Goal: Information Seeking & Learning: Learn about a topic

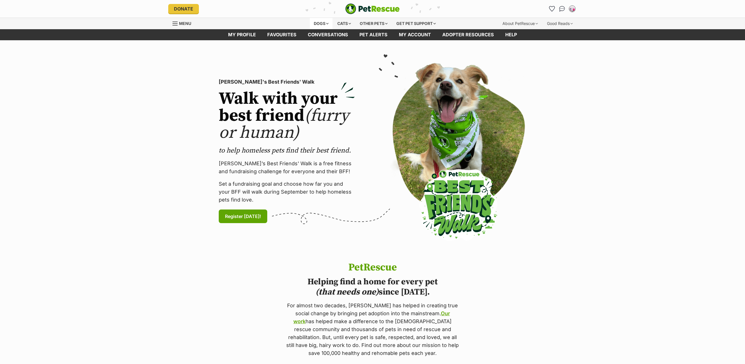
click at [321, 24] on div "Dogs" at bounding box center [321, 23] width 23 height 11
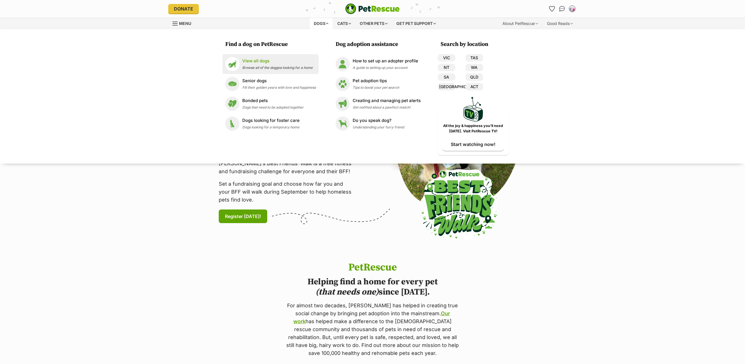
drag, startPoint x: 243, startPoint y: 64, endPoint x: 267, endPoint y: 62, distance: 23.6
click at [243, 64] on p "View all dogs" at bounding box center [277, 61] width 70 height 7
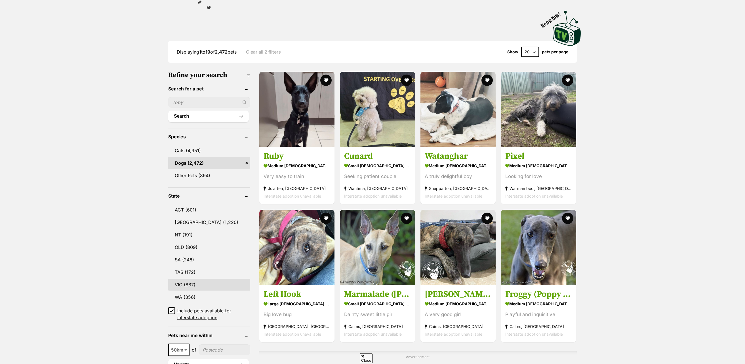
click at [191, 285] on link "VIC (887)" at bounding box center [209, 285] width 82 height 12
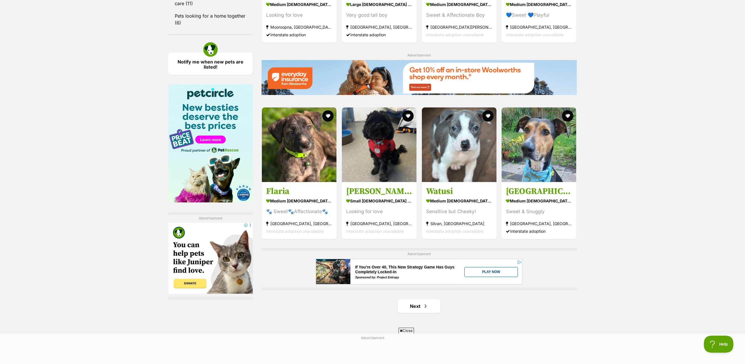
scroll to position [794, 0]
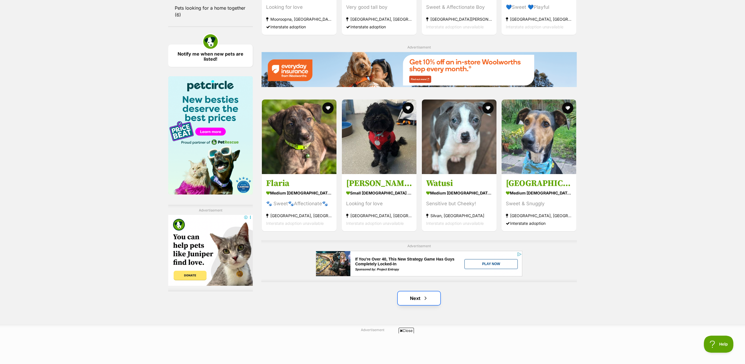
click at [423, 297] on span "Next page" at bounding box center [425, 298] width 6 height 7
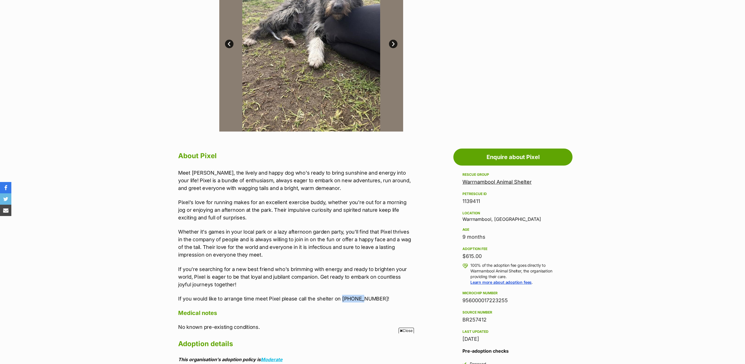
drag, startPoint x: 340, startPoint y: 300, endPoint x: 361, endPoint y: 299, distance: 21.0
click at [361, 299] on p "If you would like to arrange time meet Pixel please call the shelter on 5559459…" at bounding box center [295, 299] width 234 height 8
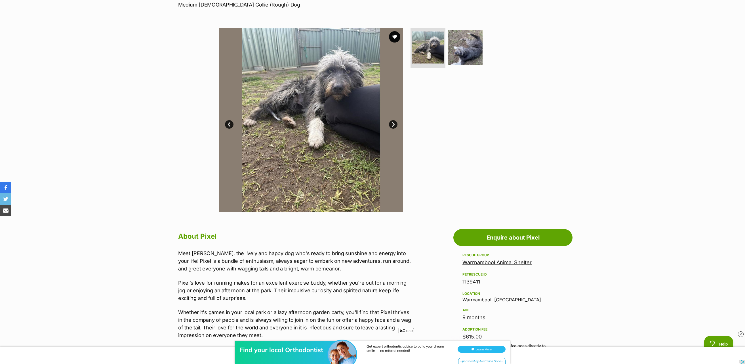
scroll to position [85, 0]
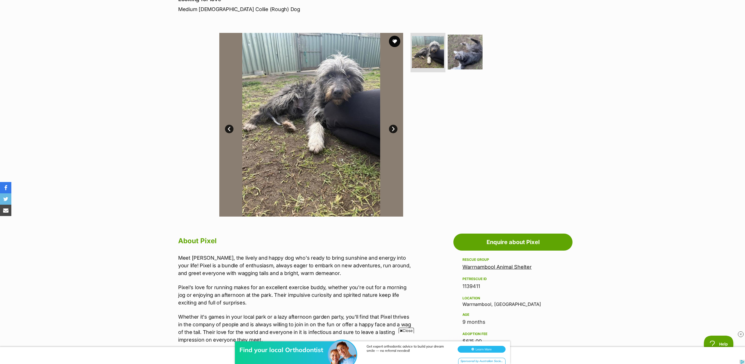
click at [391, 129] on link "Next" at bounding box center [393, 129] width 9 height 9
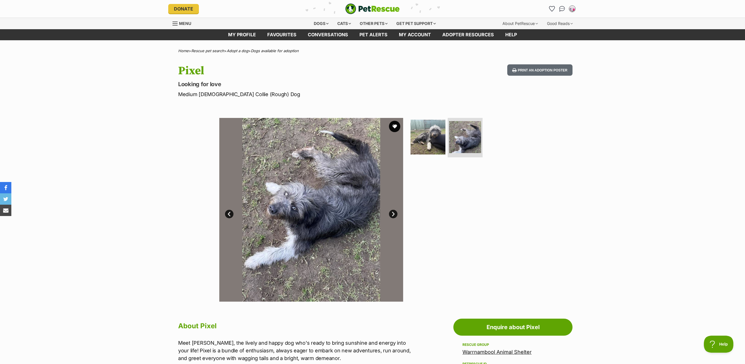
scroll to position [0, 0]
click at [432, 144] on img at bounding box center [427, 137] width 37 height 37
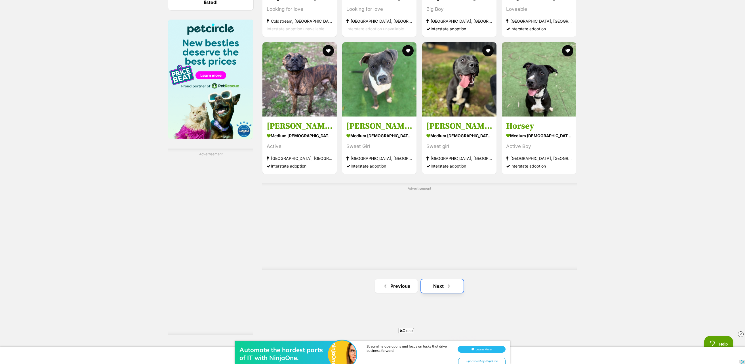
click at [443, 288] on link "Next" at bounding box center [442, 286] width 43 height 14
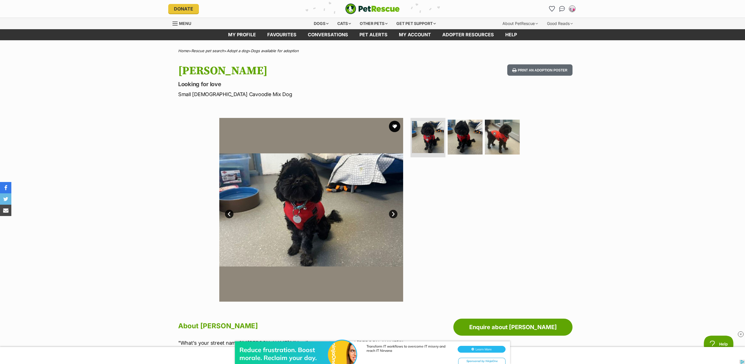
click at [394, 214] on link "Next" at bounding box center [393, 214] width 9 height 9
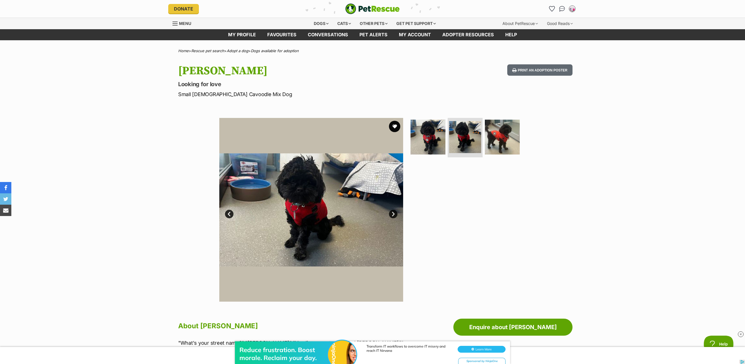
click at [394, 214] on link "Next" at bounding box center [393, 214] width 9 height 9
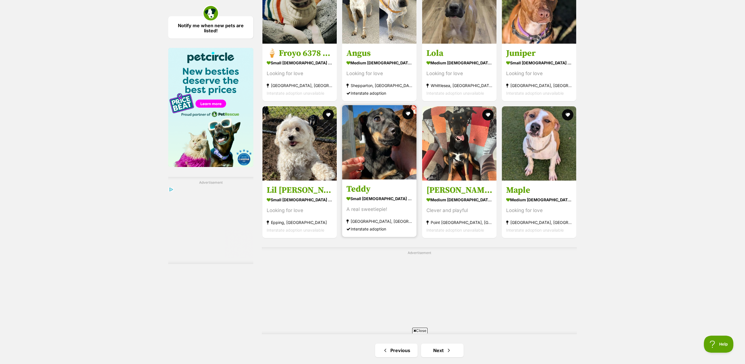
scroll to position [964, 0]
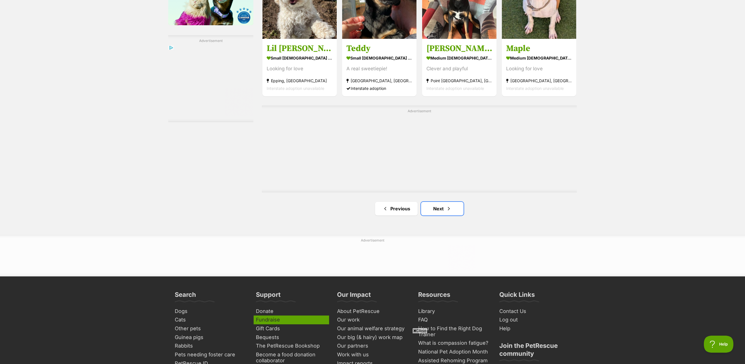
click at [449, 208] on span "Next page" at bounding box center [449, 208] width 6 height 7
